Goal: Find specific page/section: Find specific page/section

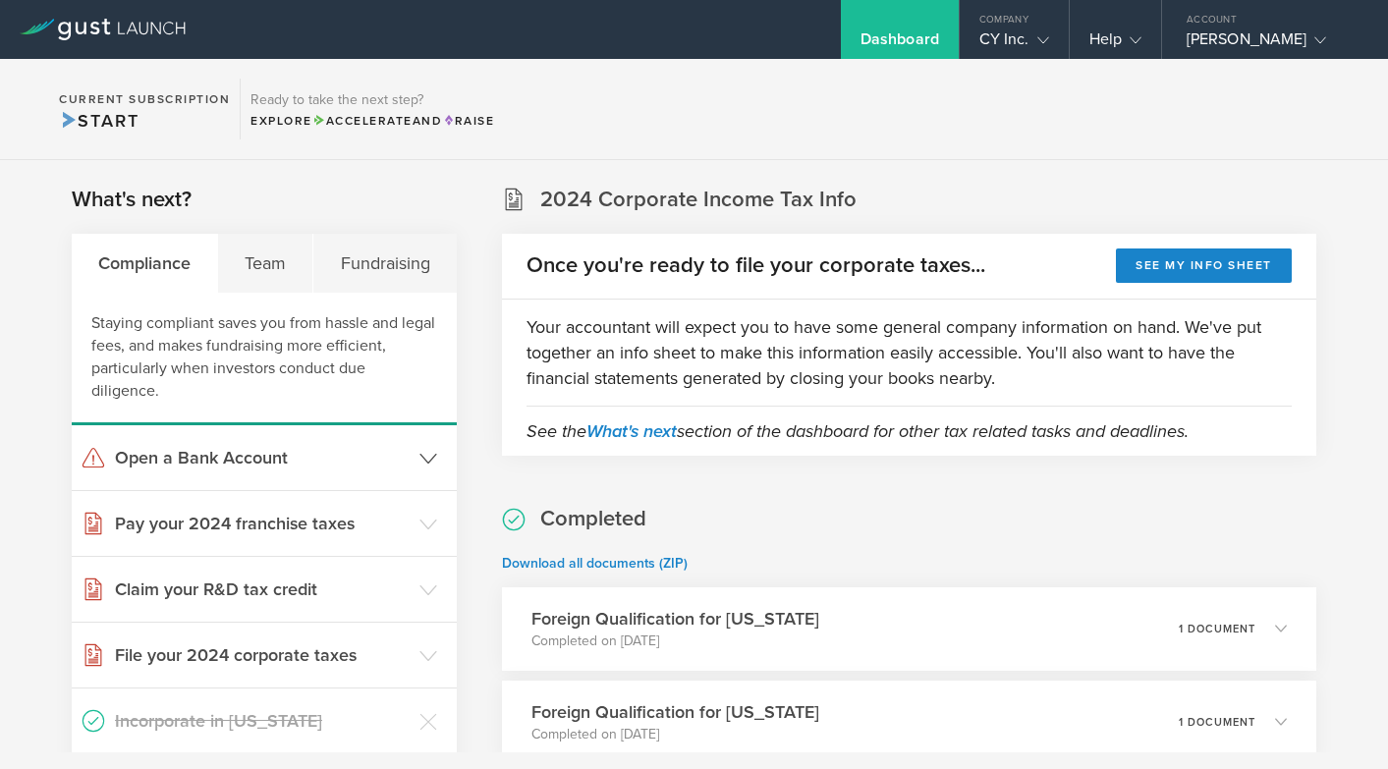
click at [310, 445] on h3 "Open a Bank Account" at bounding box center [262, 458] width 295 height 26
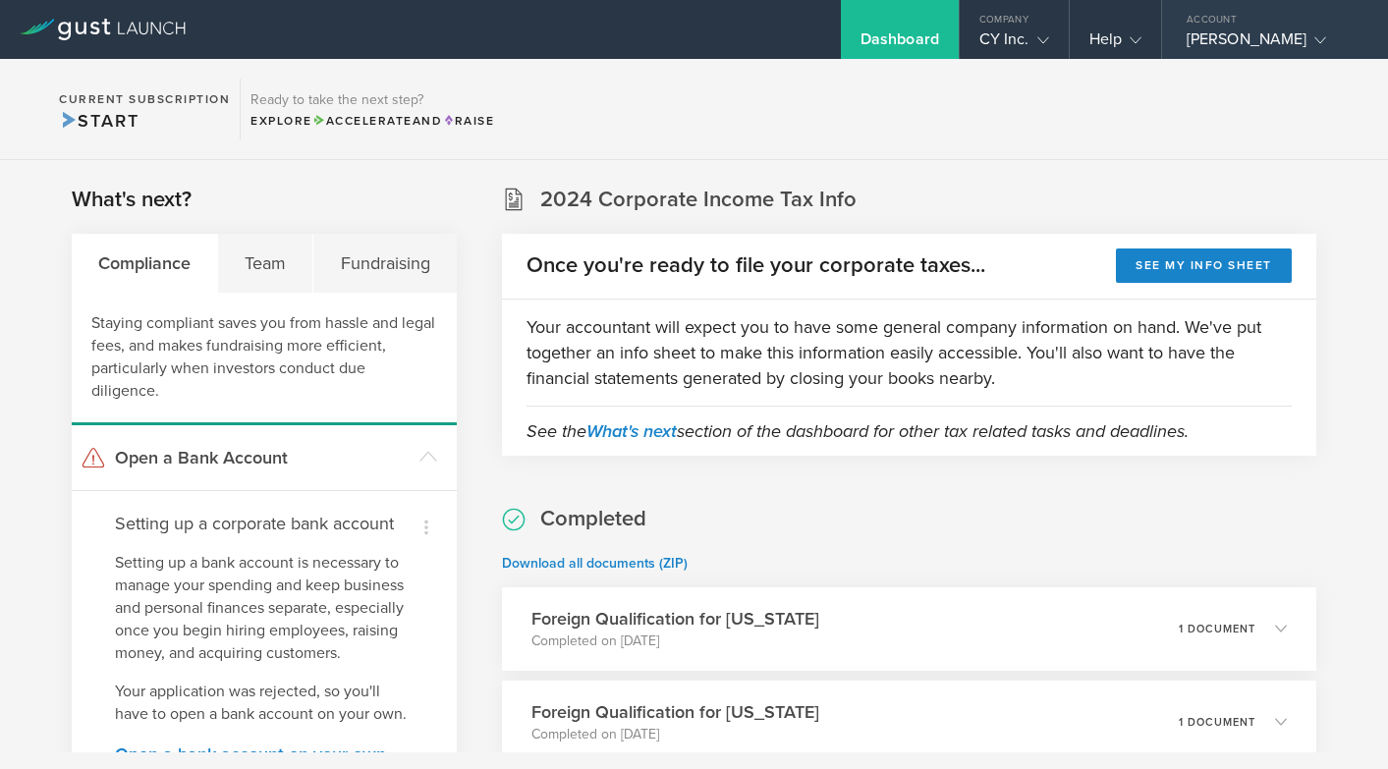
click at [1246, 39] on div "[PERSON_NAME]" at bounding box center [1270, 43] width 167 height 29
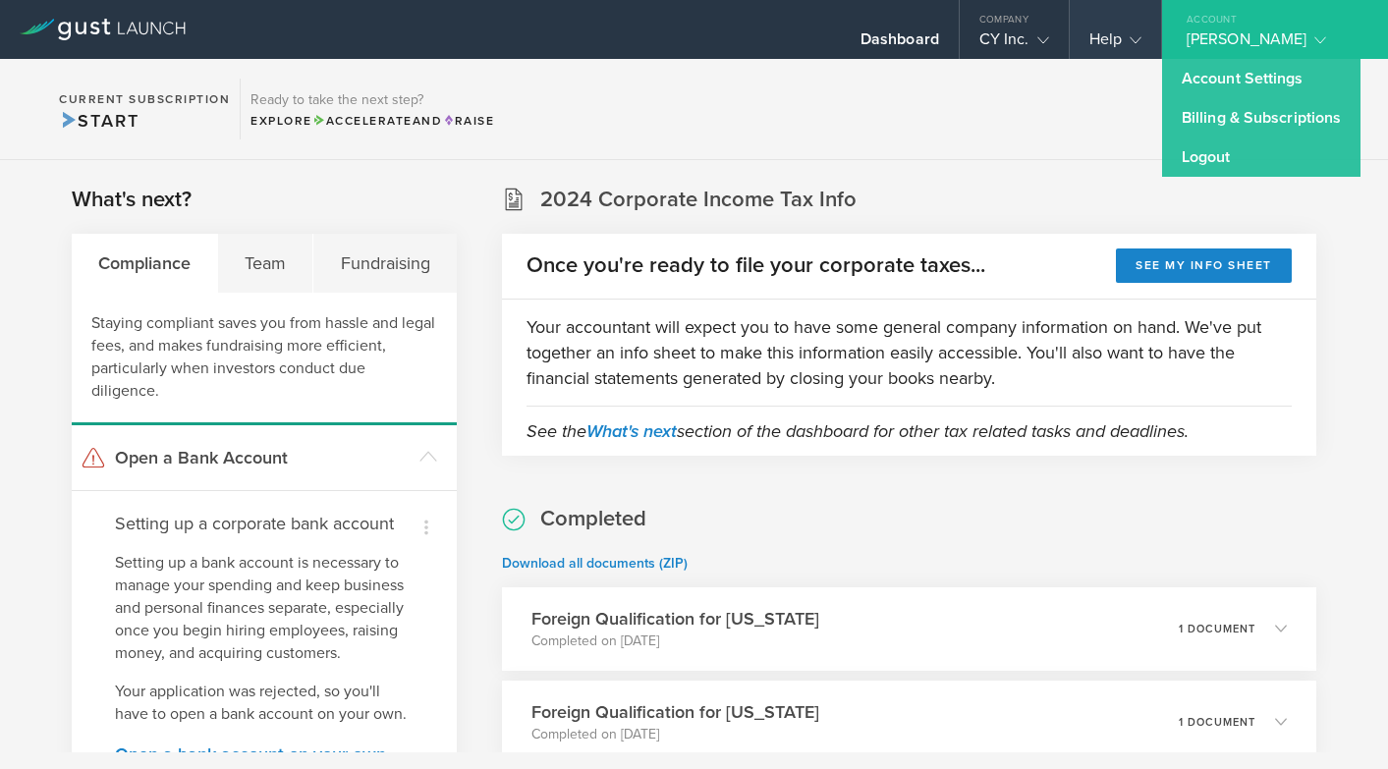
click at [1104, 35] on div "Help" at bounding box center [1115, 43] width 52 height 29
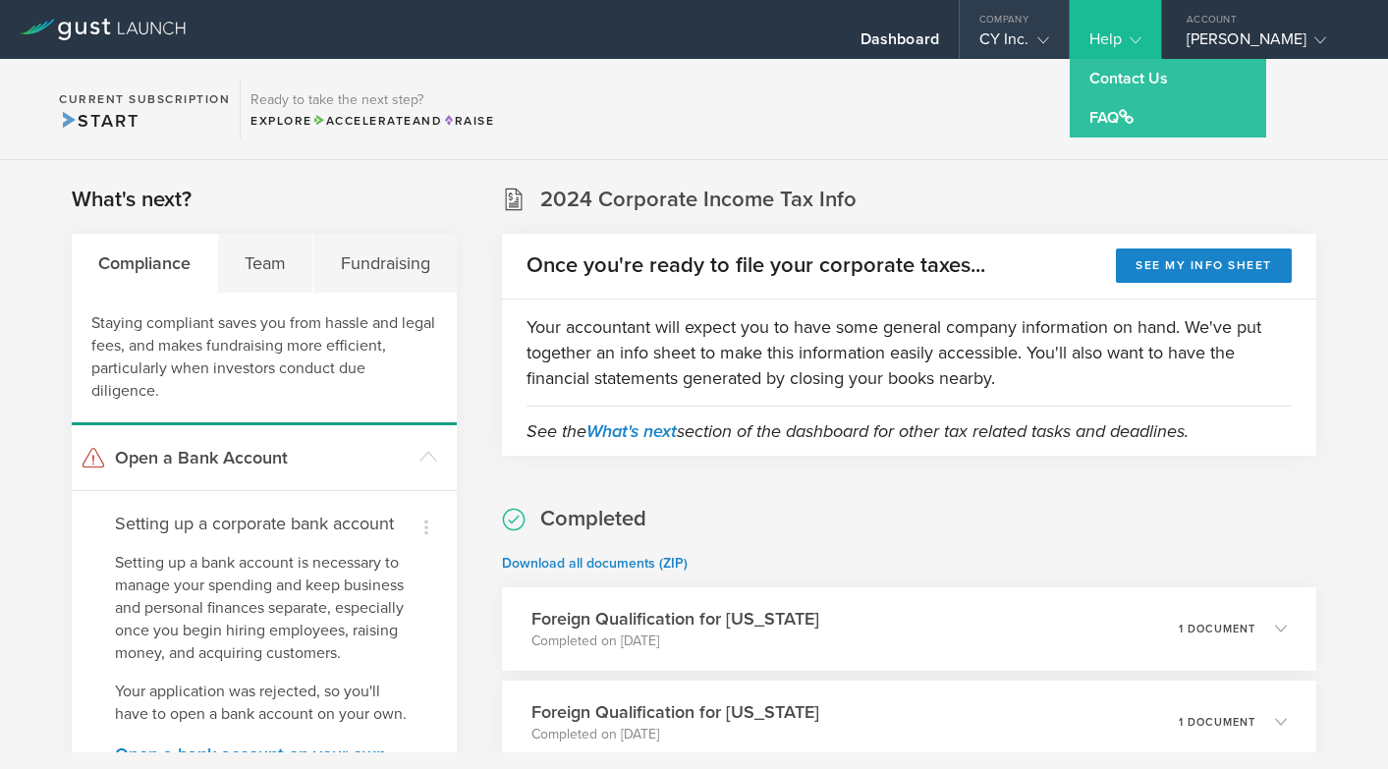
click at [1056, 35] on div "CY Inc." at bounding box center [1014, 43] width 109 height 29
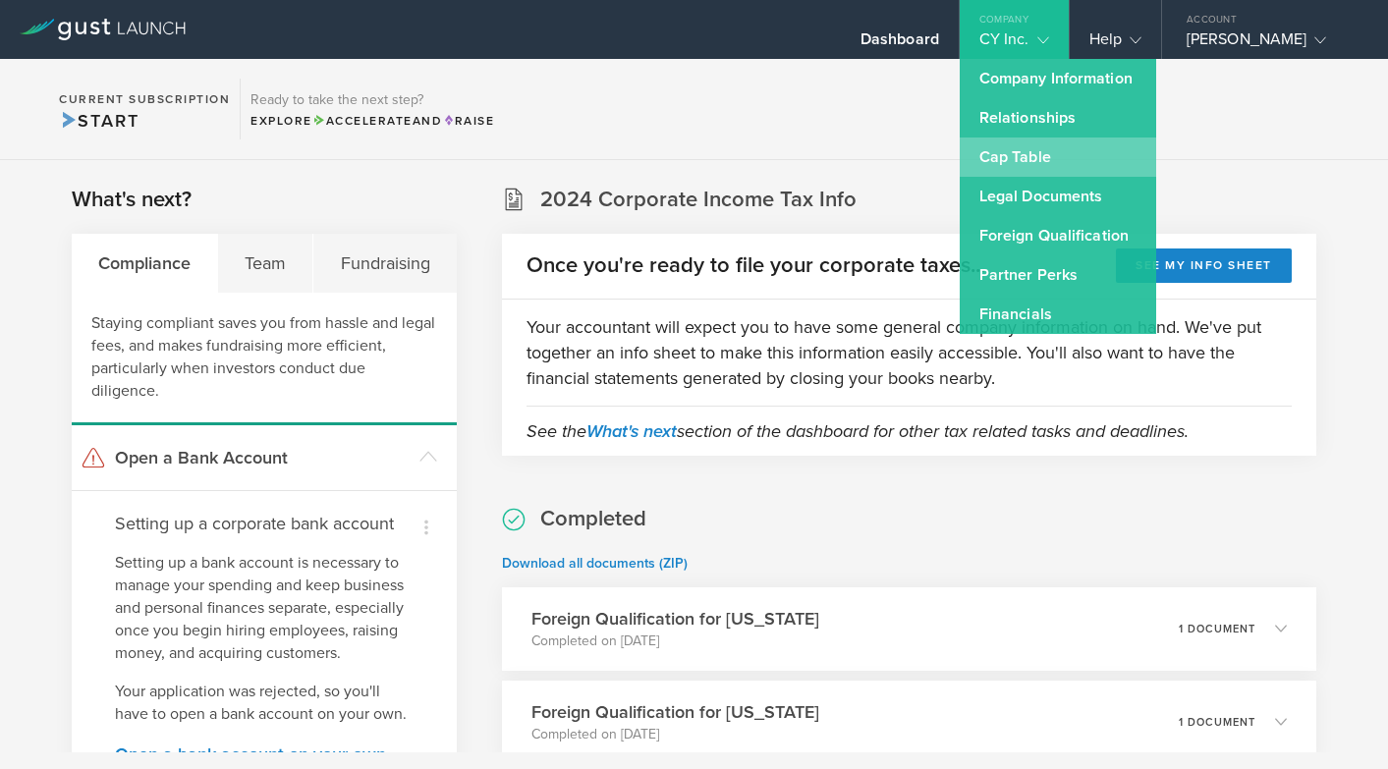
click at [1026, 166] on link "Cap Table" at bounding box center [1058, 157] width 196 height 39
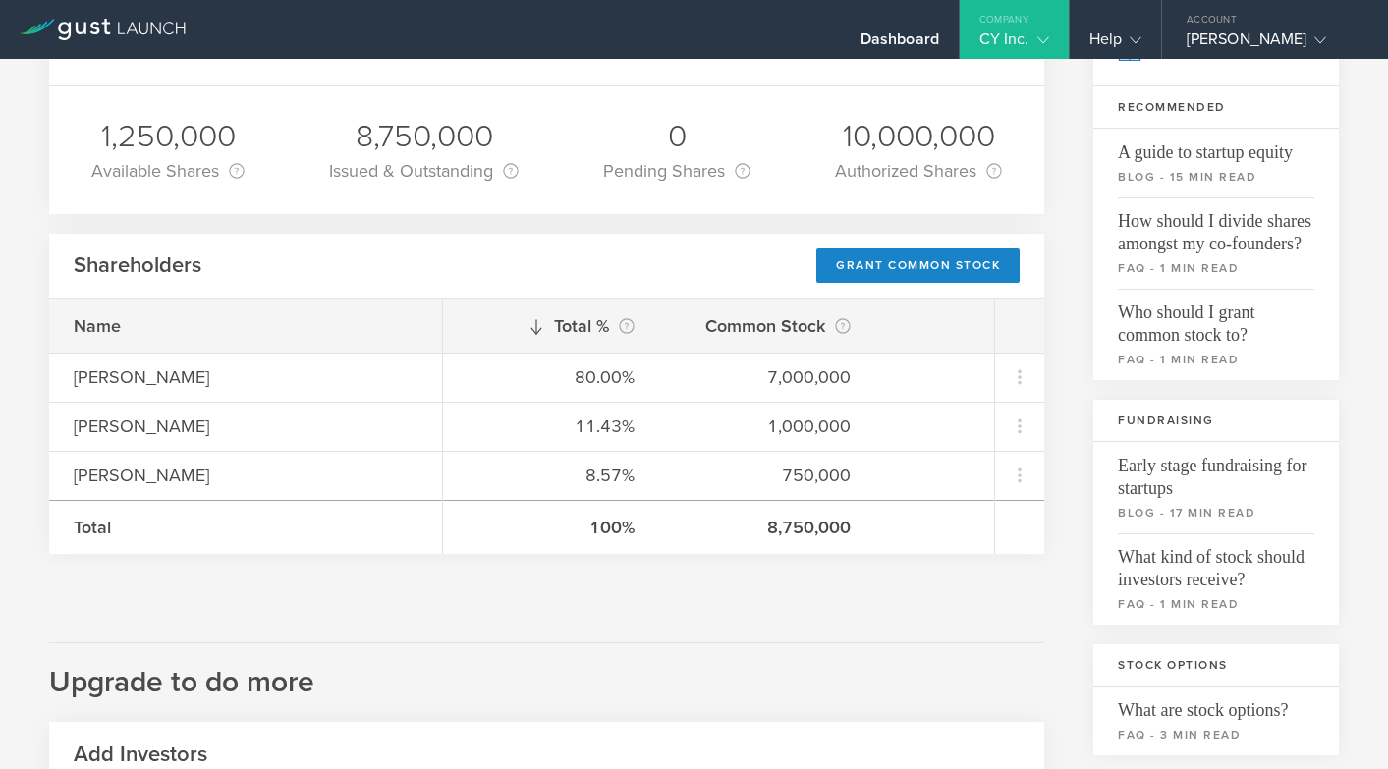
scroll to position [223, 0]
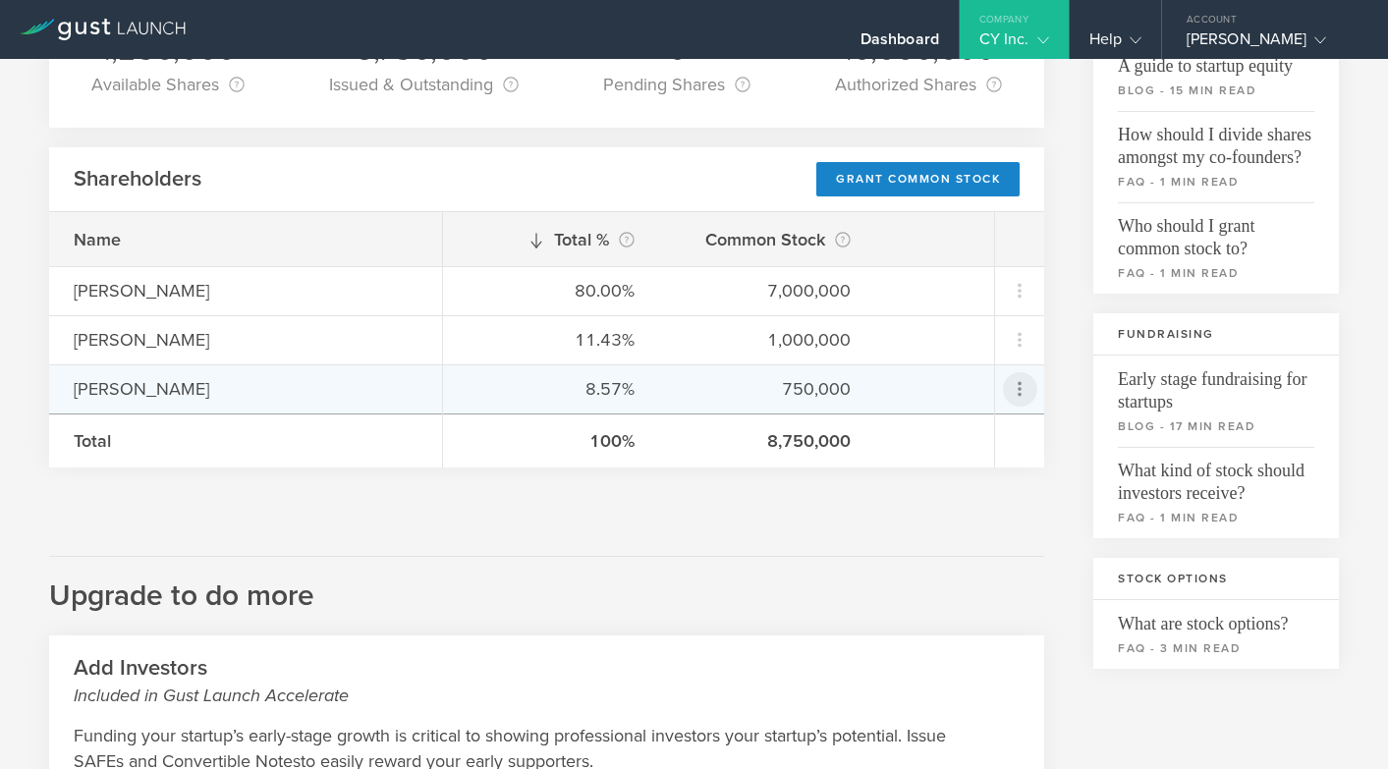
click at [1021, 390] on icon at bounding box center [1020, 389] width 24 height 24
click at [1021, 389] on md-backdrop at bounding box center [694, 384] width 1388 height 769
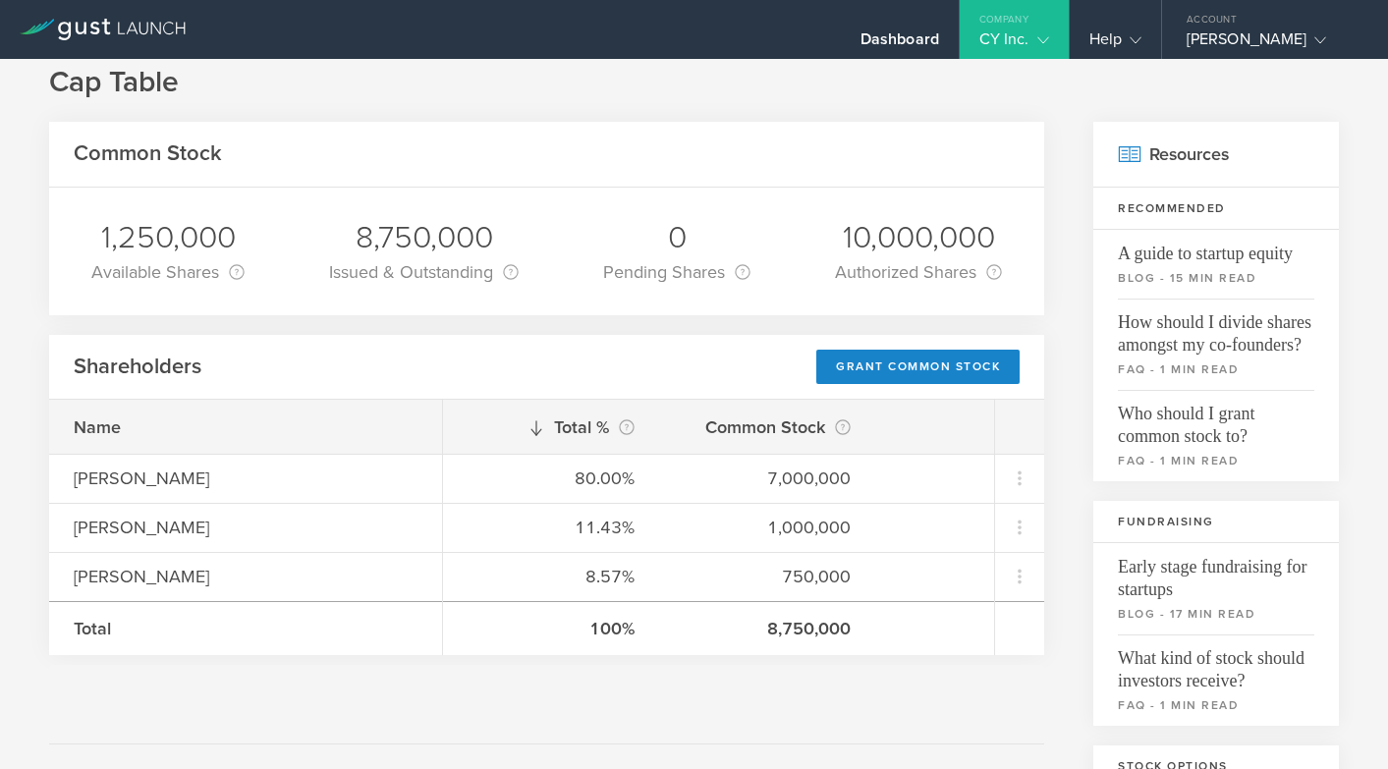
scroll to position [0, 0]
